Goal: Information Seeking & Learning: Learn about a topic

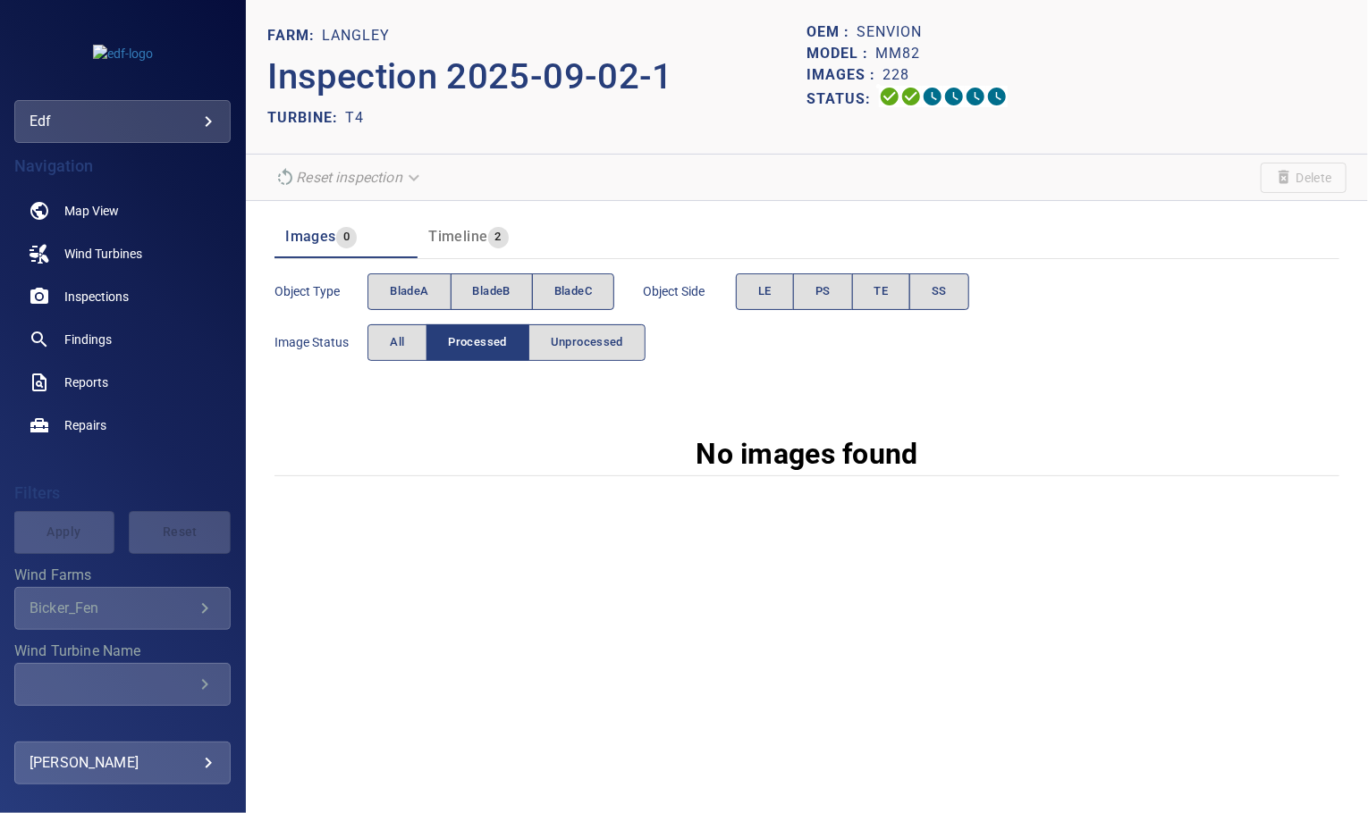
drag, startPoint x: 401, startPoint y: 349, endPoint x: 490, endPoint y: 64, distance: 298.5
click at [401, 349] on span "All" at bounding box center [397, 342] width 14 height 21
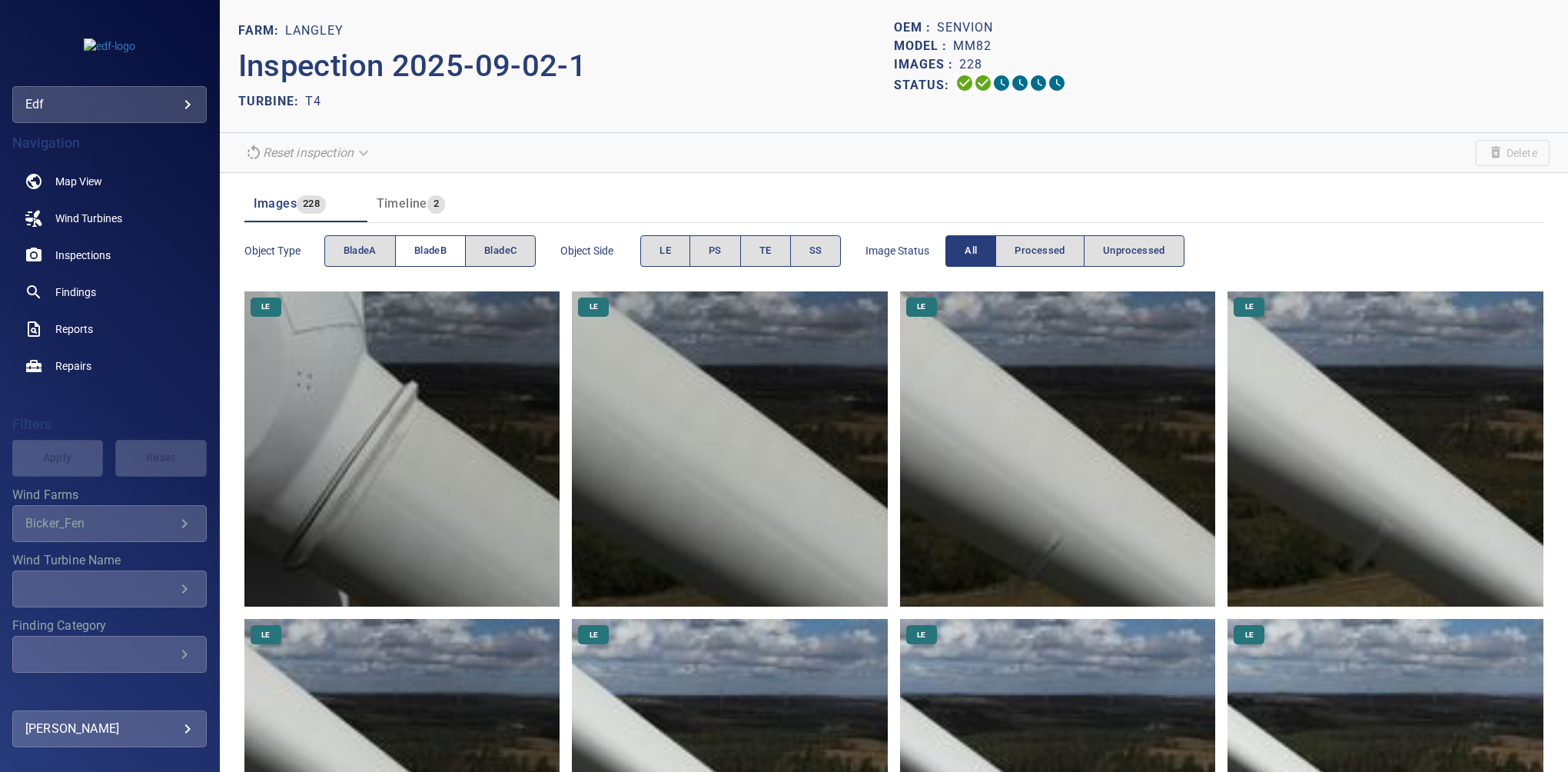
click at [435, 256] on span "bladeB" at bounding box center [431, 251] width 33 height 18
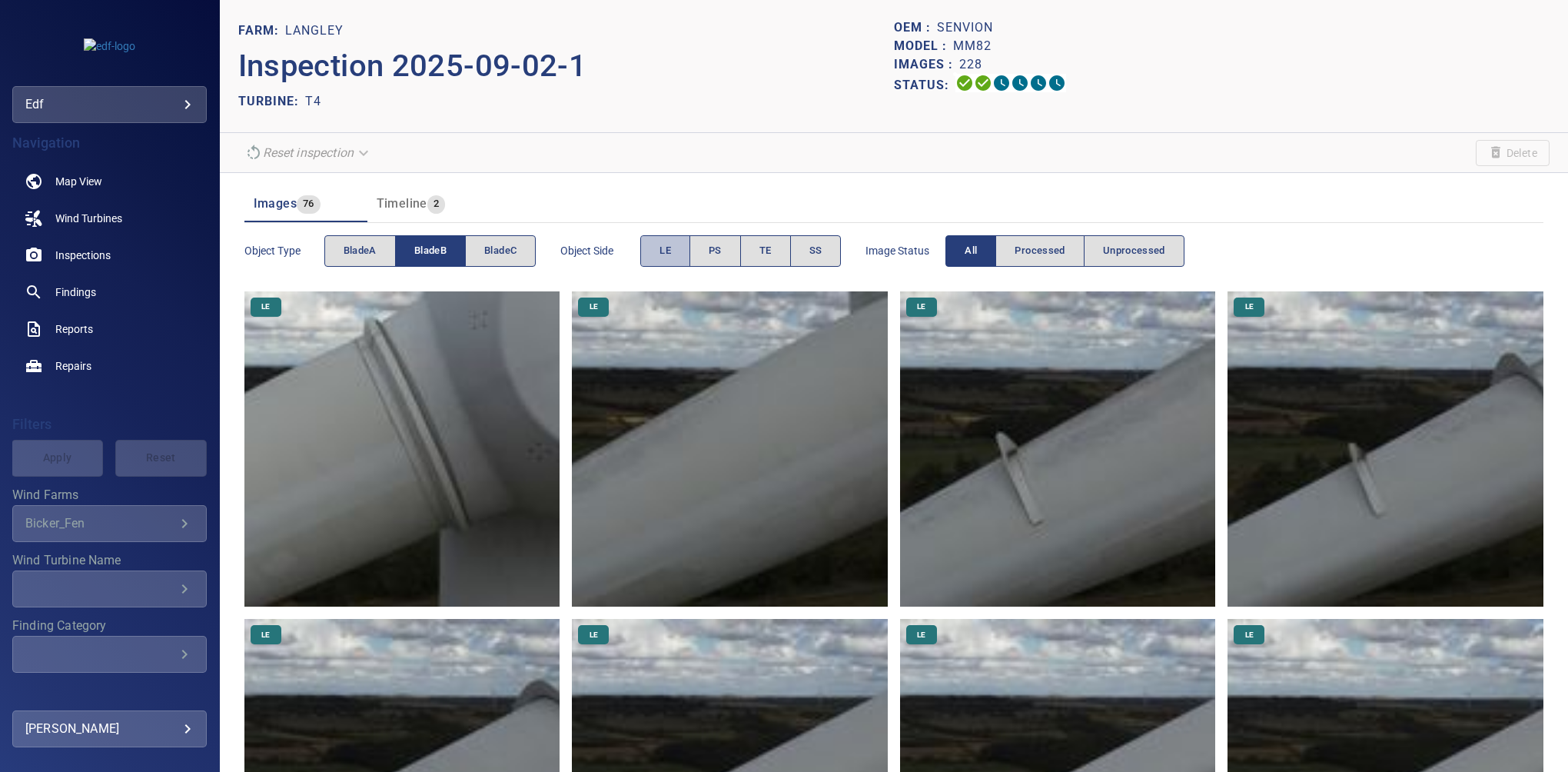
click at [667, 248] on span "LE" at bounding box center [665, 251] width 11 height 18
click at [413, 254] on button "bladeB" at bounding box center [430, 251] width 71 height 32
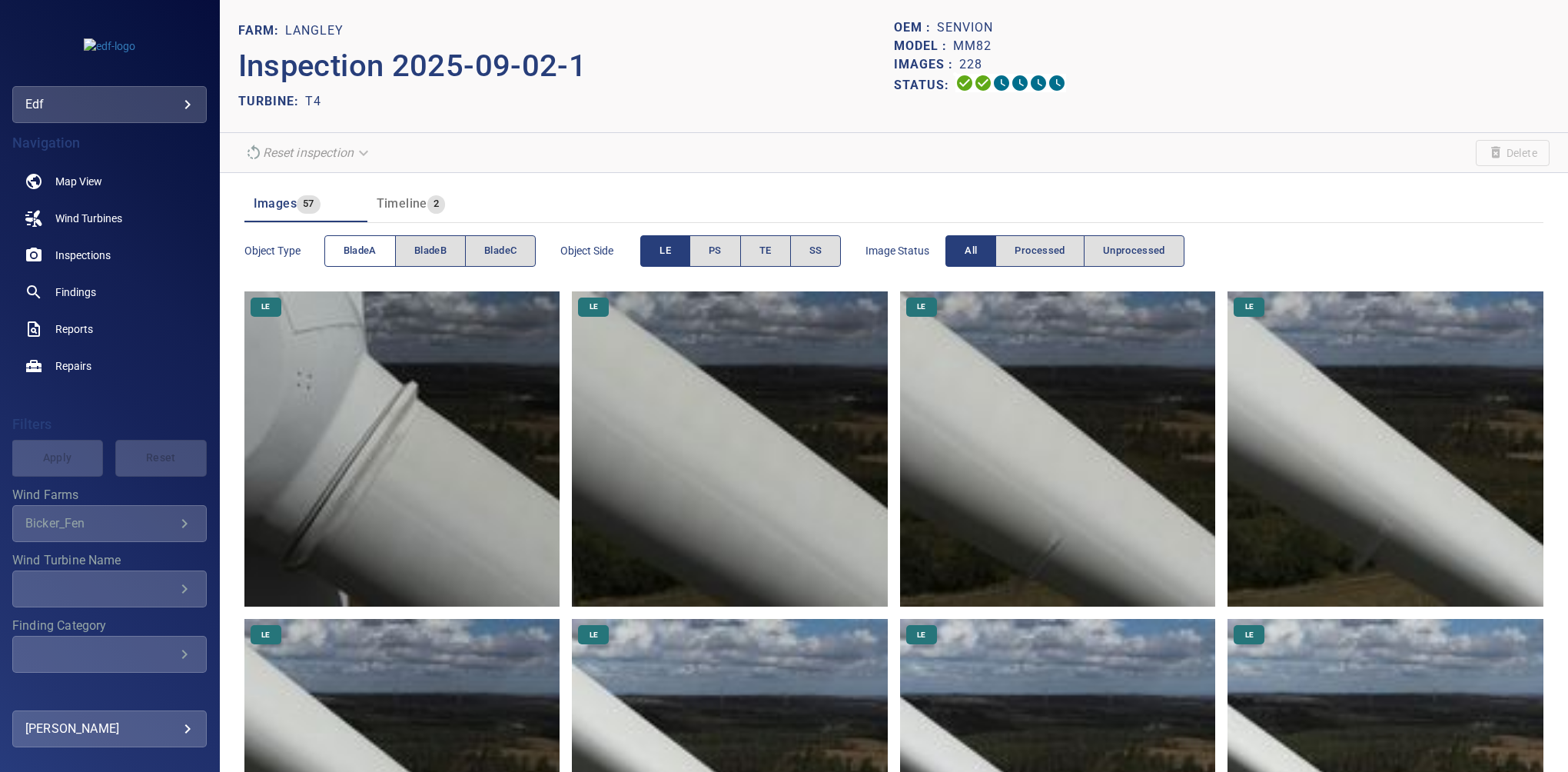
click at [372, 246] on span "bladeA" at bounding box center [360, 251] width 33 height 18
click at [674, 264] on button "LE" at bounding box center [666, 251] width 50 height 32
click at [771, 254] on span "TE" at bounding box center [766, 251] width 12 height 18
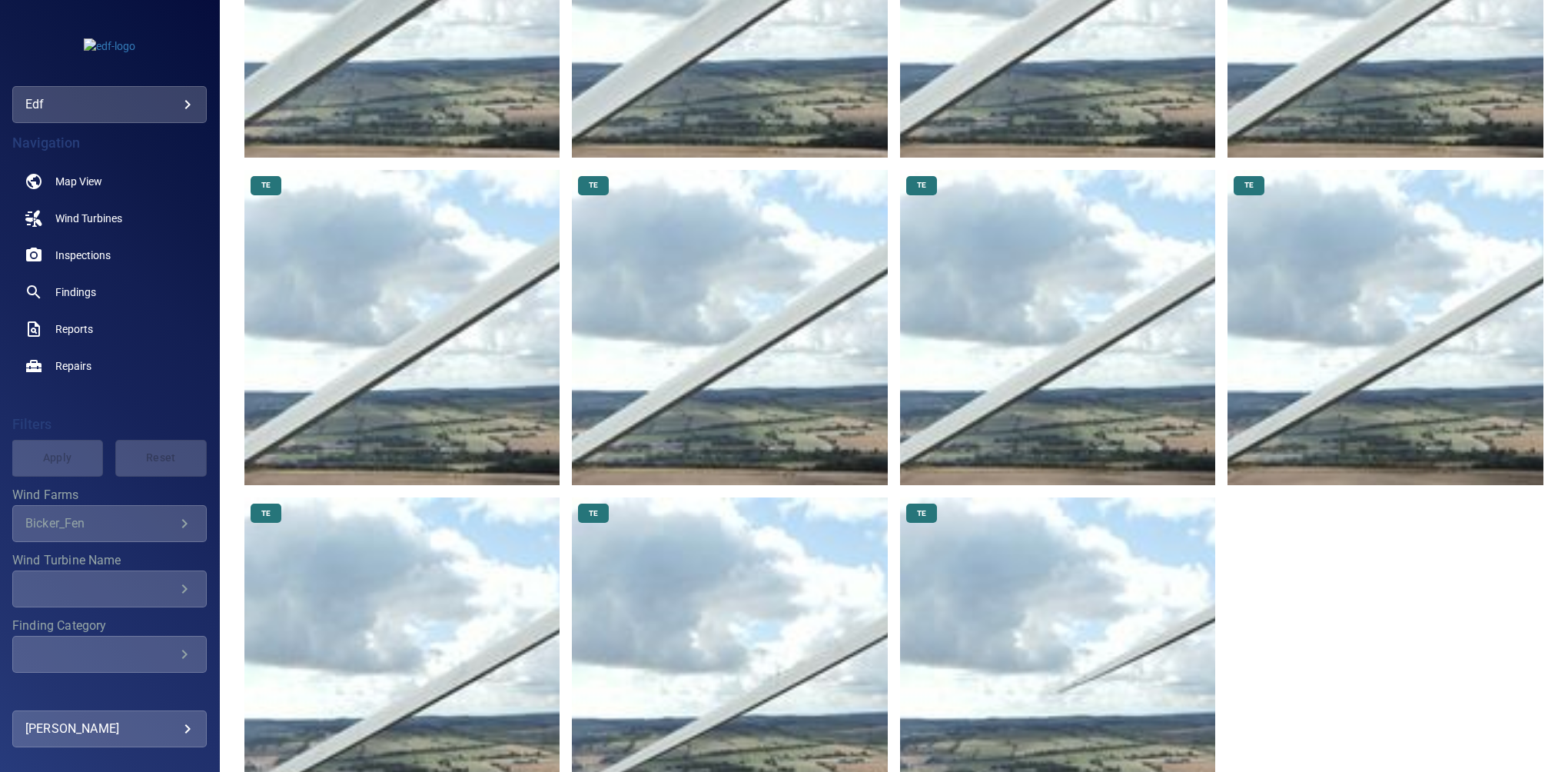
scroll to position [1113, 0]
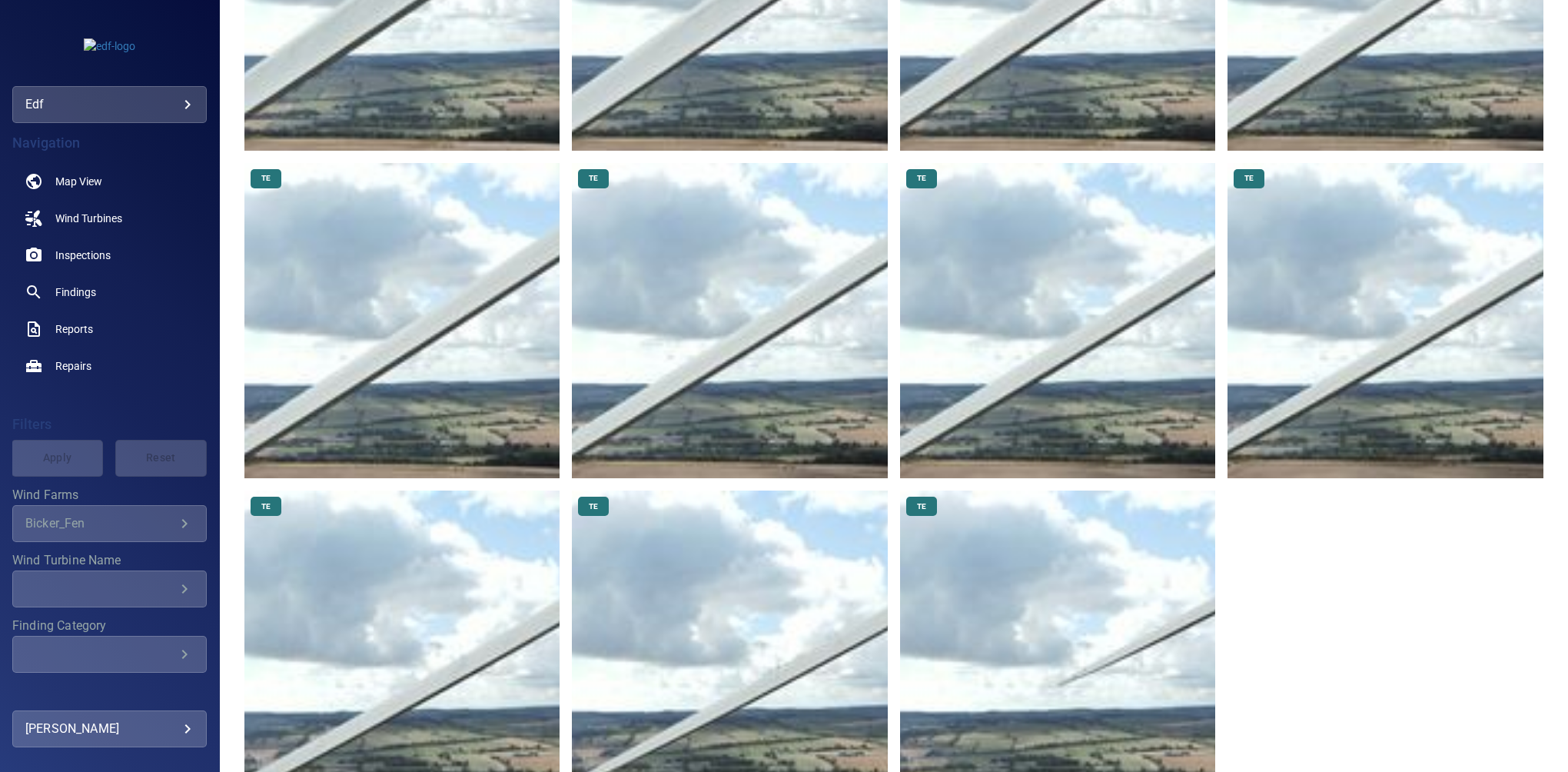
click at [745, 617] on img at bounding box center [729, 648] width 316 height 316
click at [465, 596] on img at bounding box center [402, 648] width 316 height 316
click at [1176, 385] on img at bounding box center [1385, 320] width 316 height 316
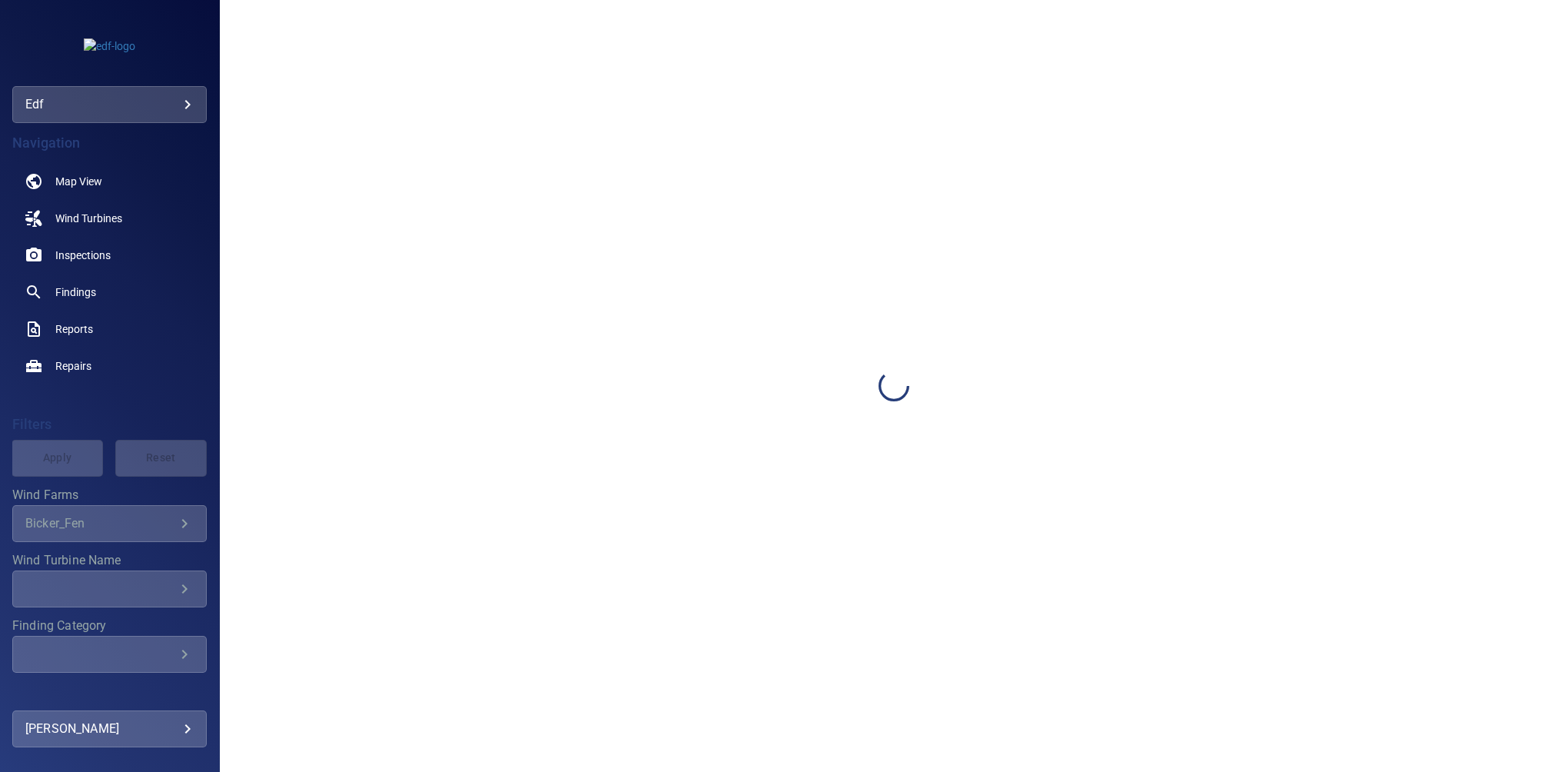
click at [1176, 391] on div at bounding box center [895, 386] width 1349 height 772
click at [1176, 396] on div at bounding box center [895, 386] width 1349 height 772
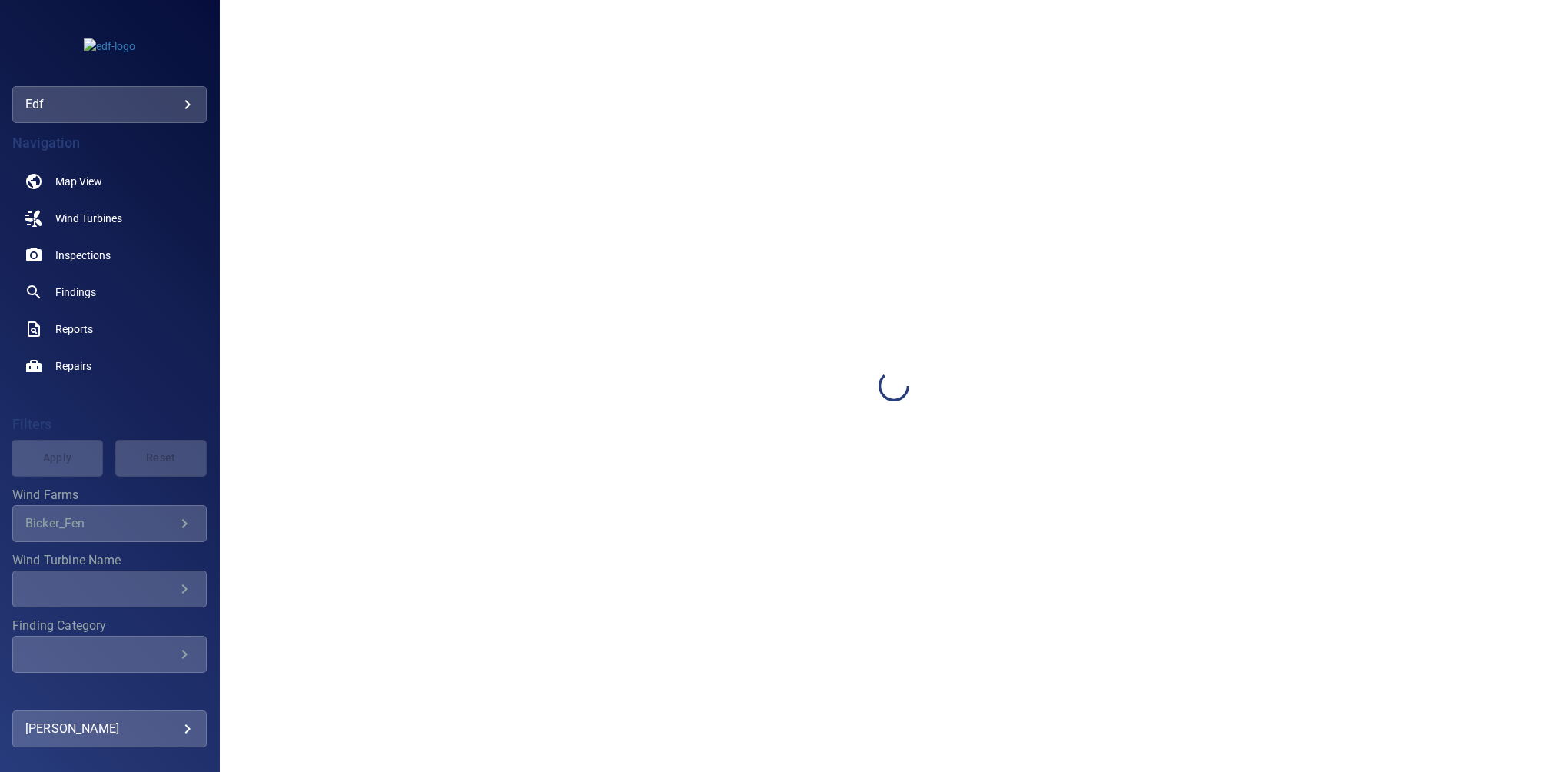
click at [1176, 396] on div at bounding box center [895, 386] width 1349 height 772
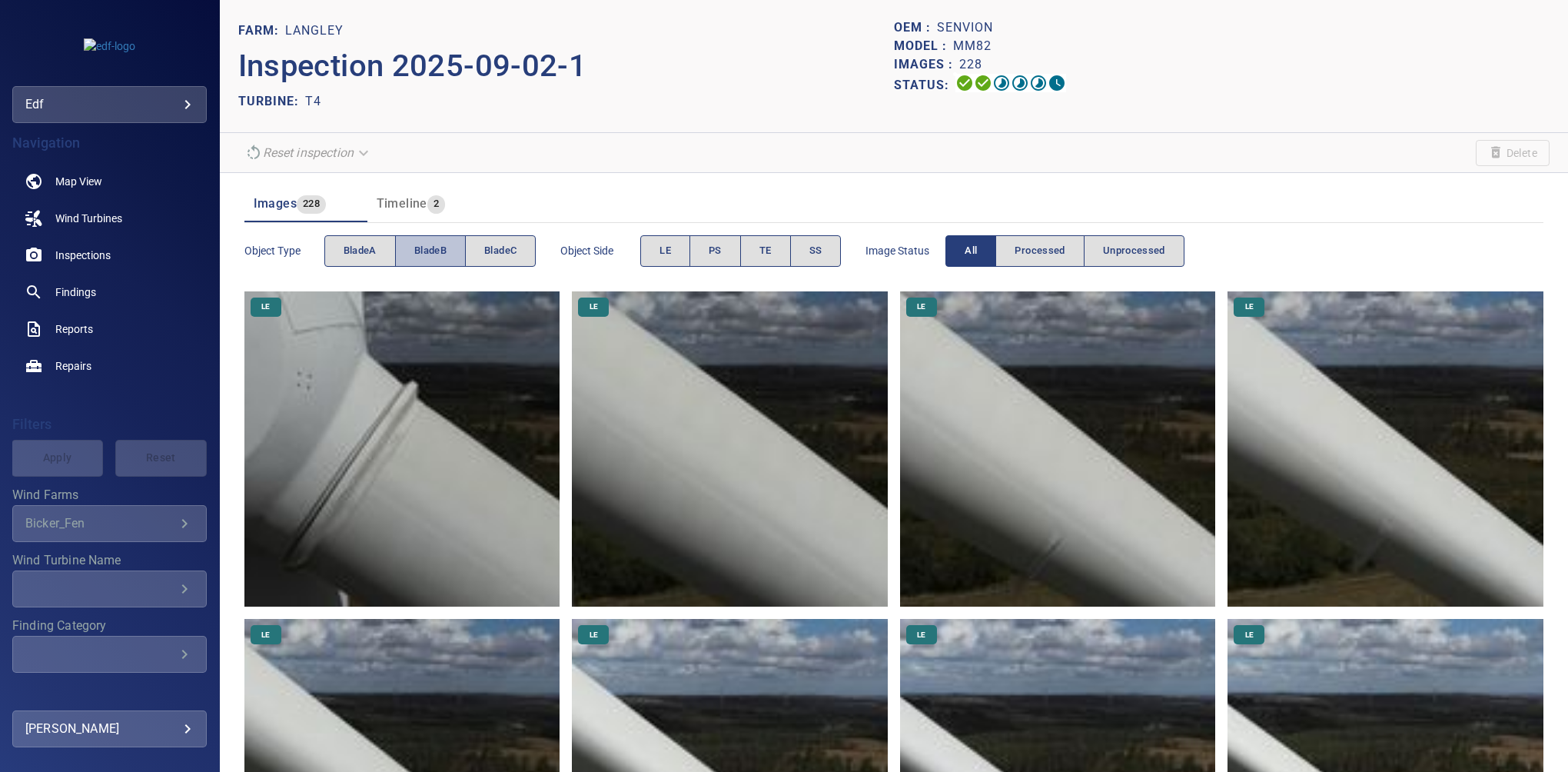
click at [412, 250] on button "bladeB" at bounding box center [430, 251] width 71 height 32
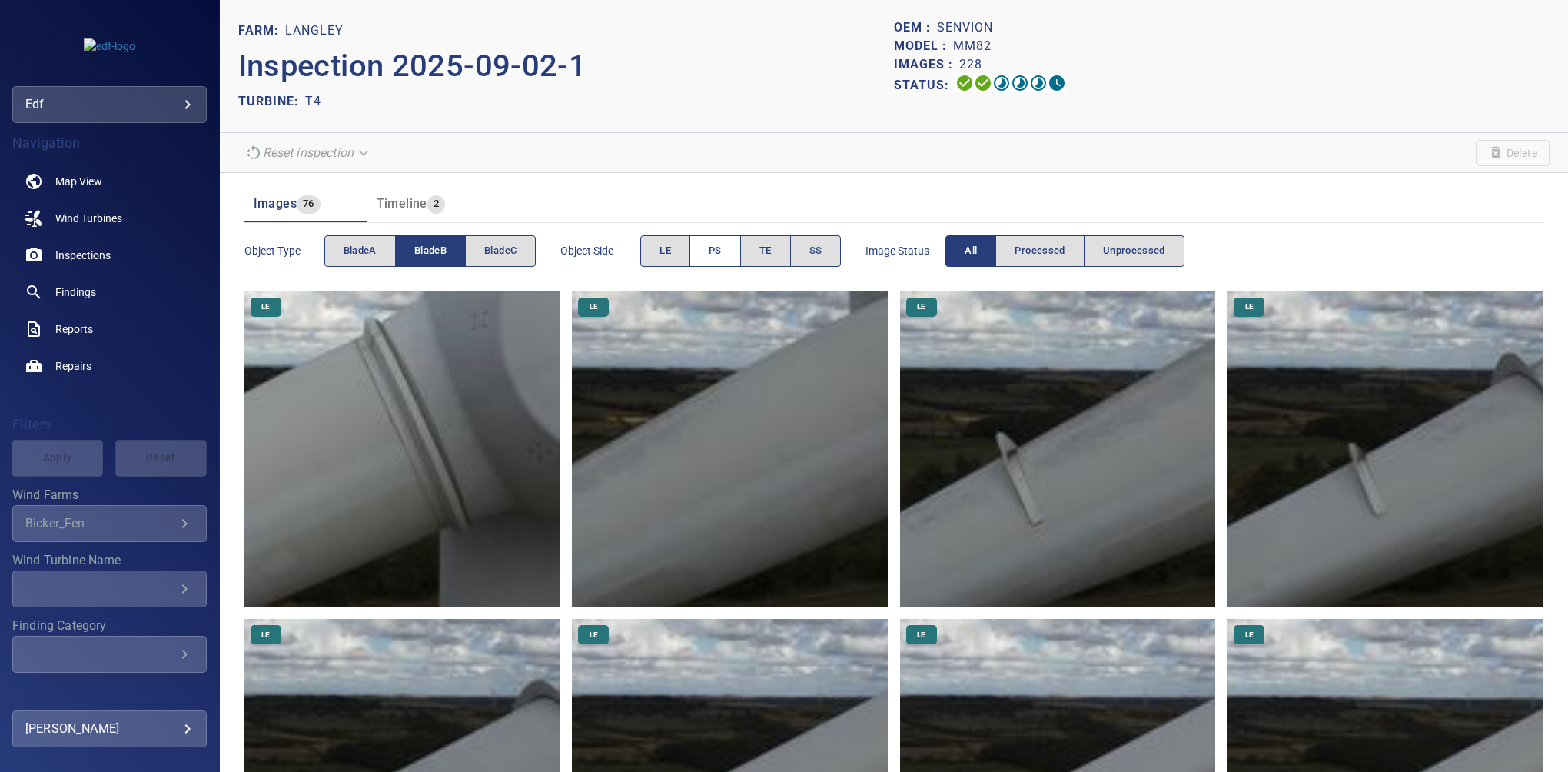
click at [710, 249] on button "PS" at bounding box center [716, 251] width 52 height 32
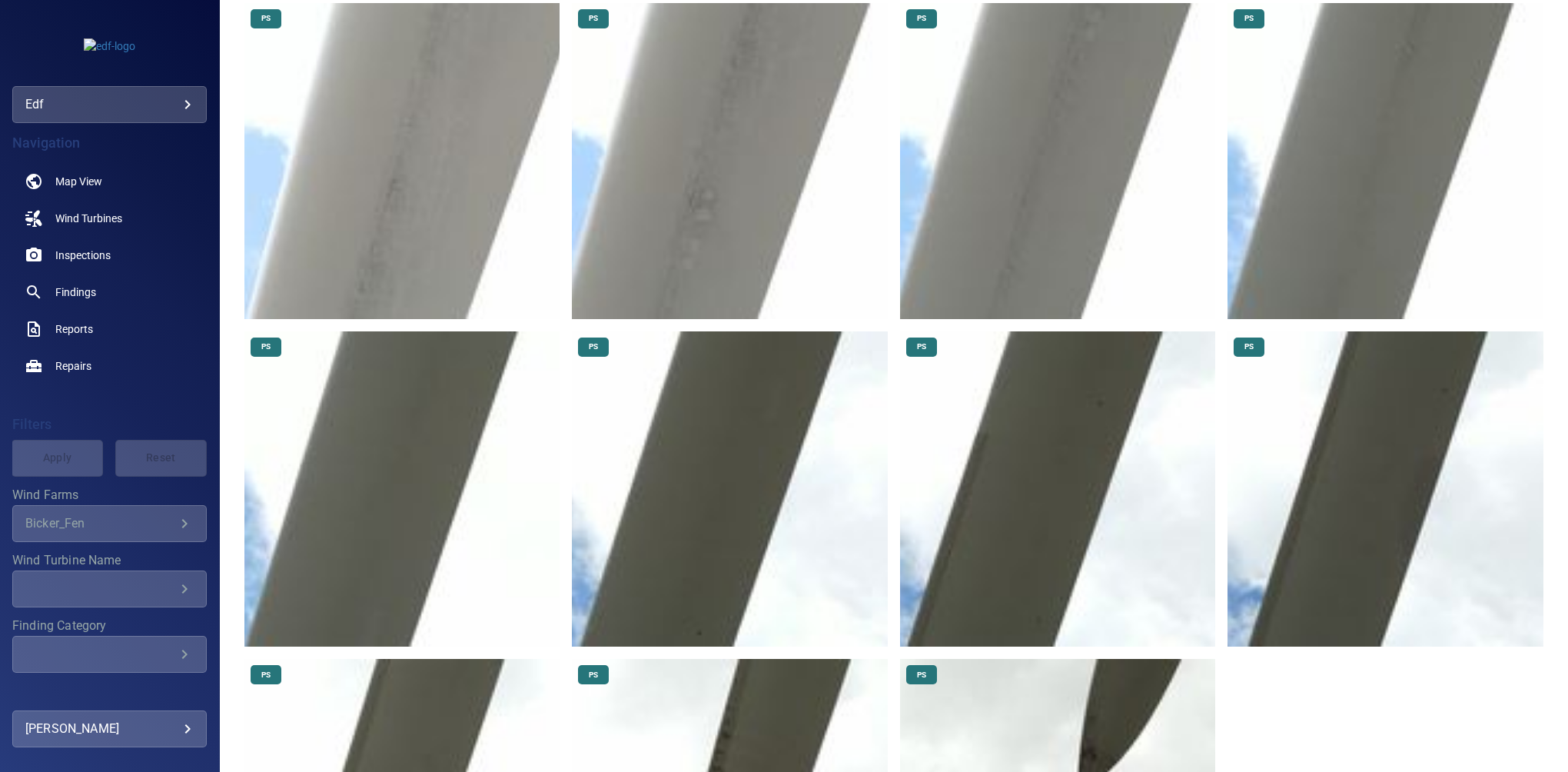
scroll to position [930, 0]
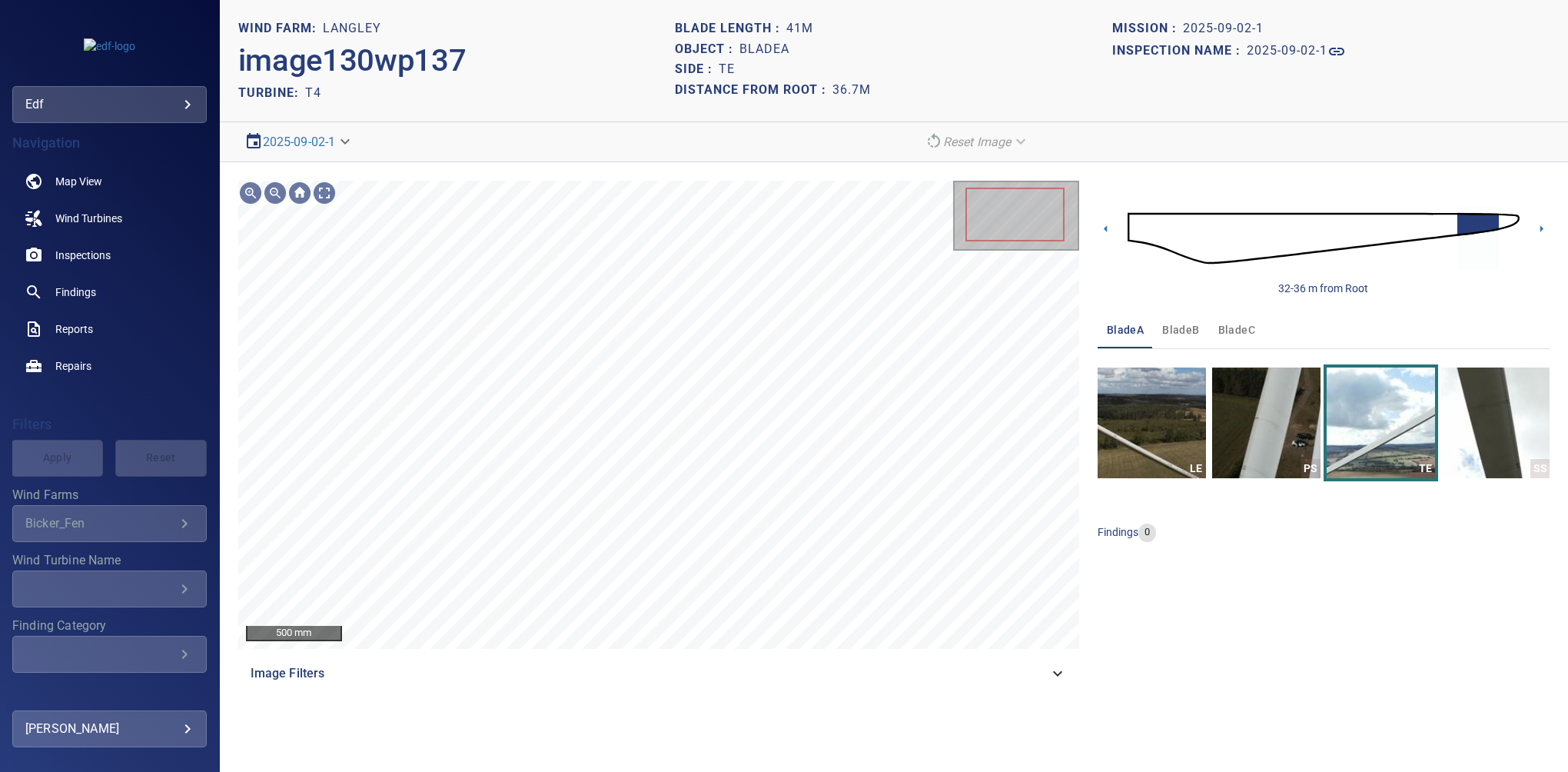
click at [1071, 674] on div "Image Filters" at bounding box center [659, 674] width 841 height 37
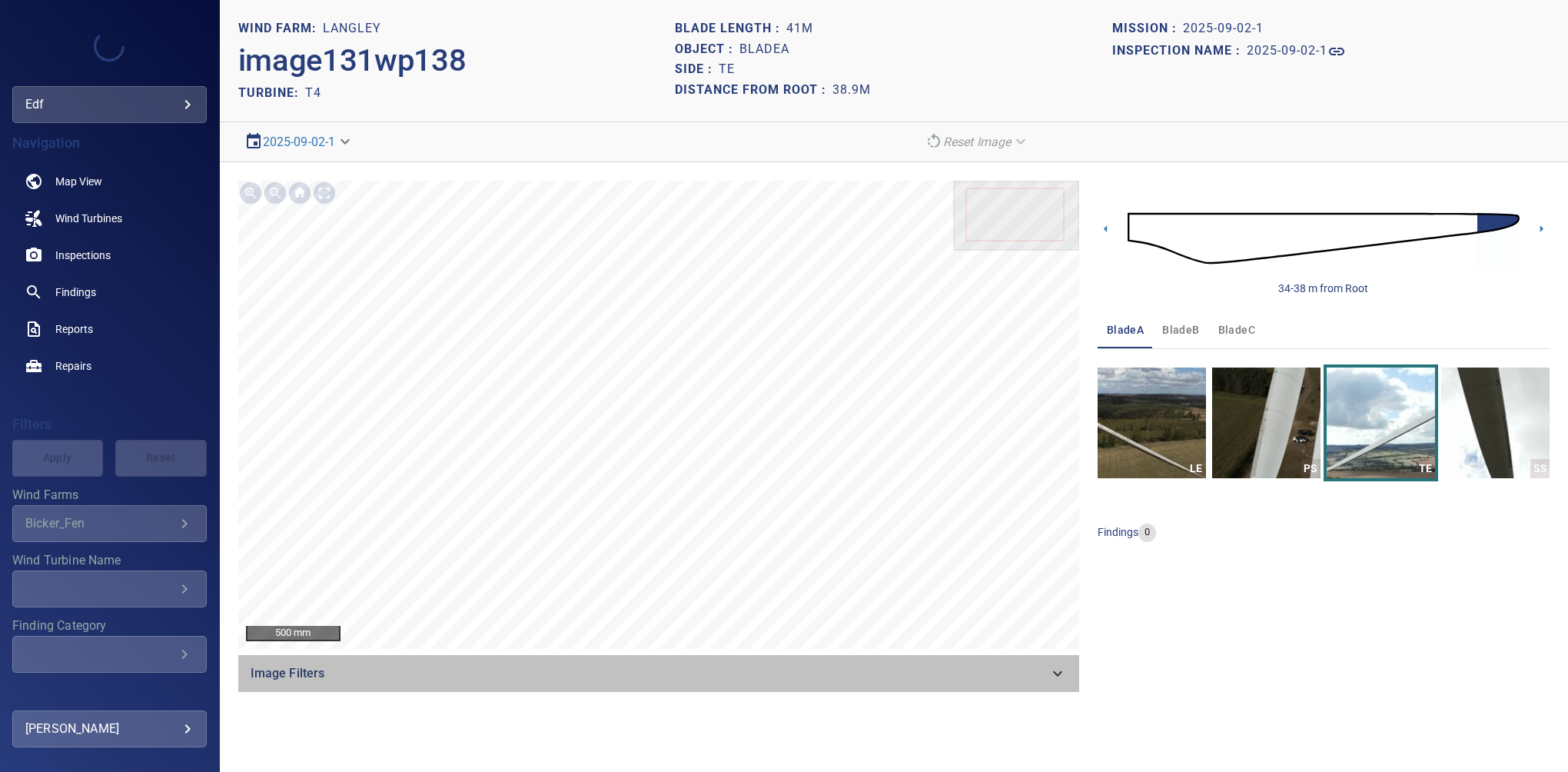
click at [1068, 673] on div "Image Filters" at bounding box center [659, 674] width 841 height 37
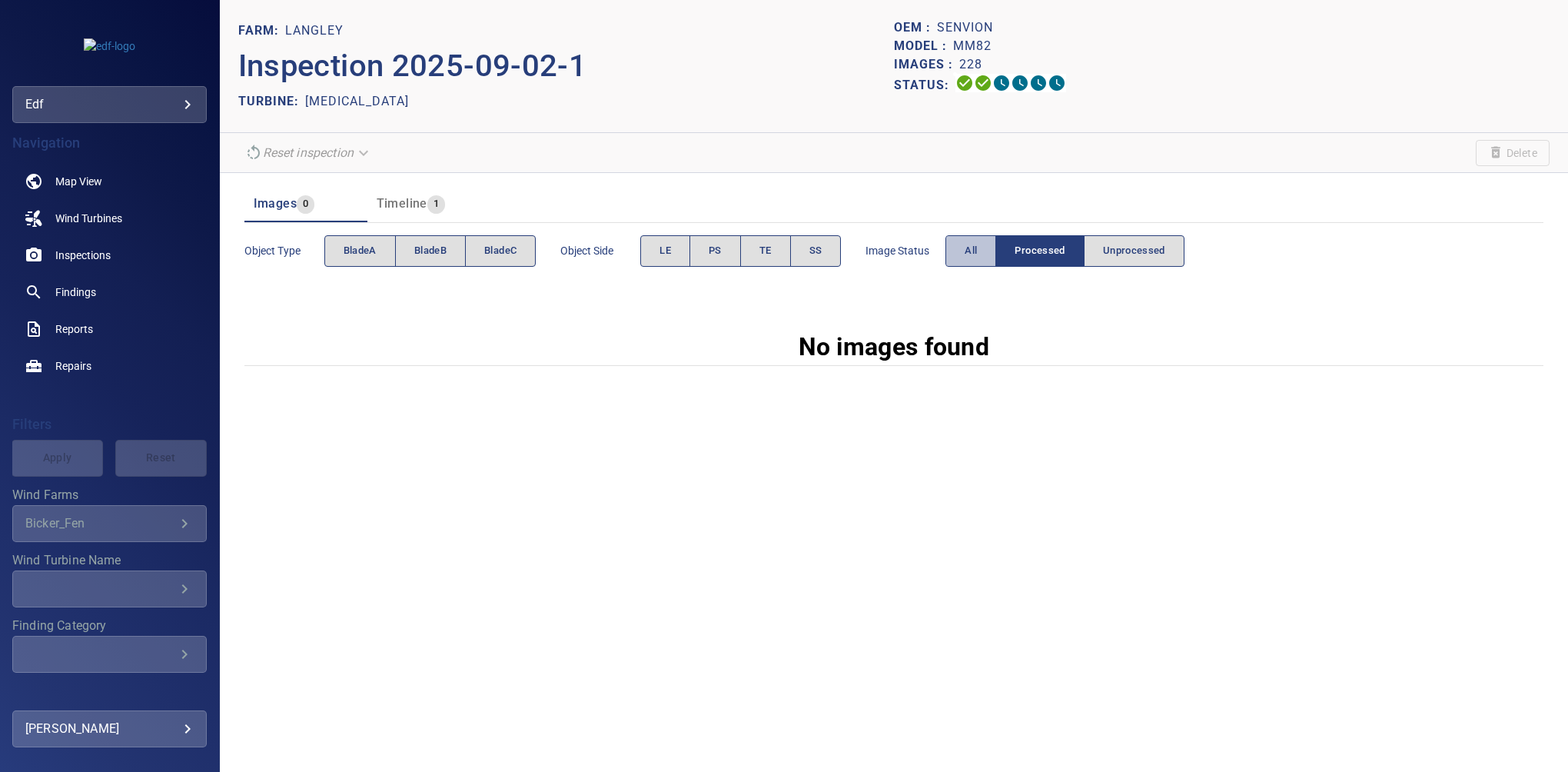
click at [972, 239] on button "All" at bounding box center [970, 251] width 51 height 32
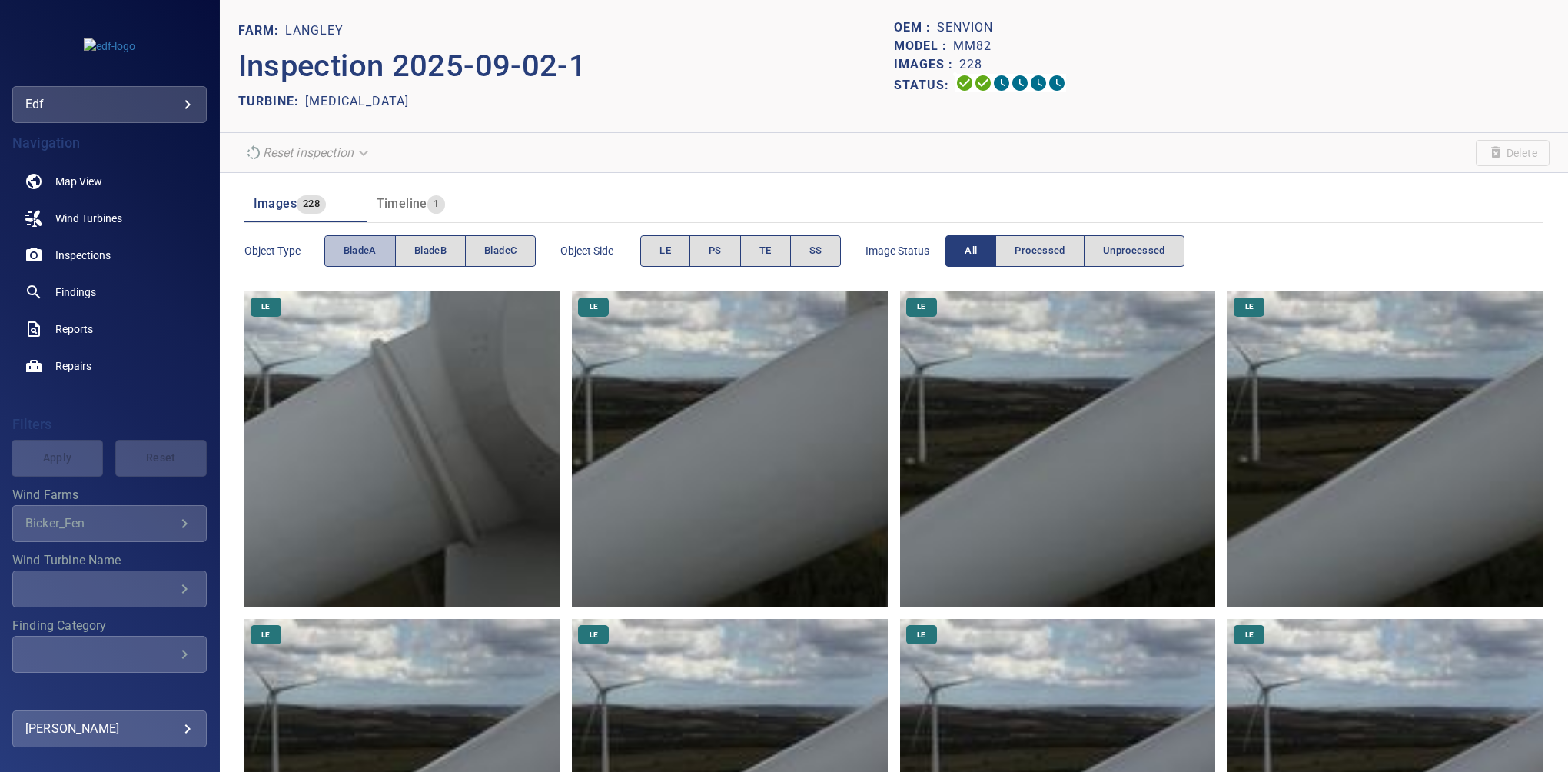
click at [380, 243] on button "bladeA" at bounding box center [360, 251] width 71 height 32
click at [713, 250] on span "PS" at bounding box center [715, 251] width 13 height 18
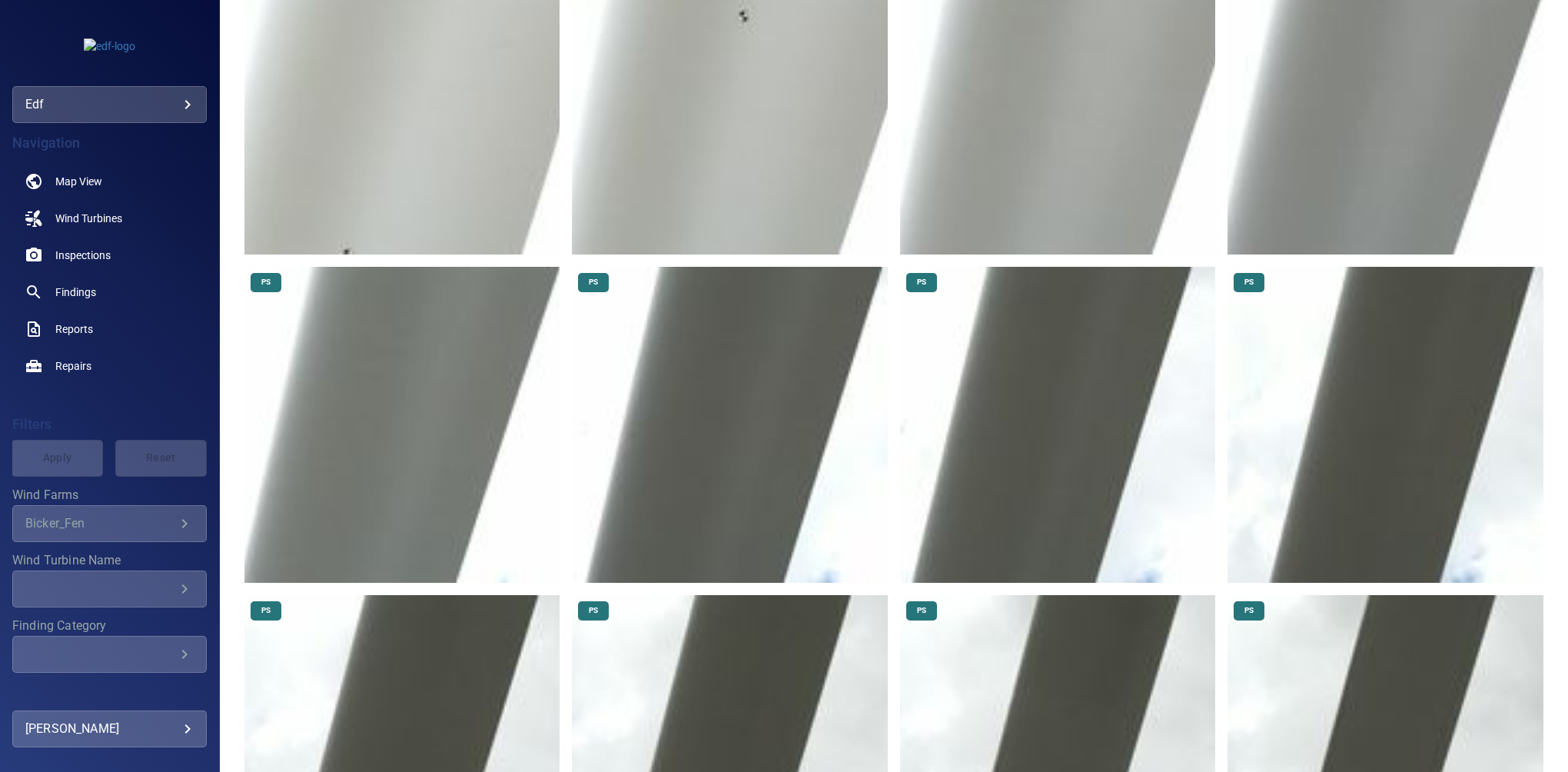
scroll to position [654, 0]
